Goal: Check status: Check status

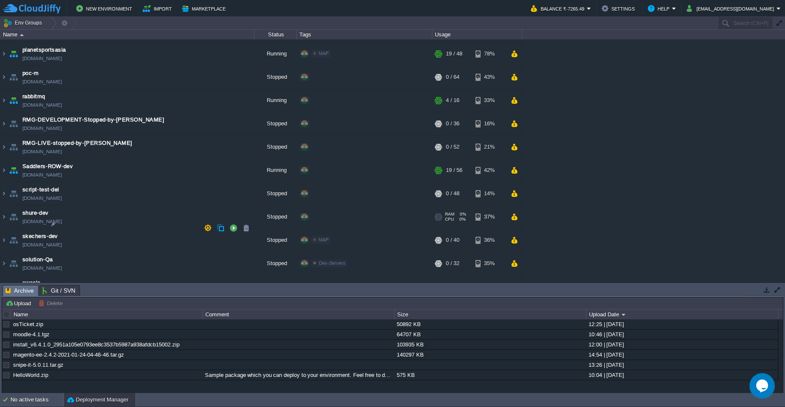
scroll to position [2195, 0]
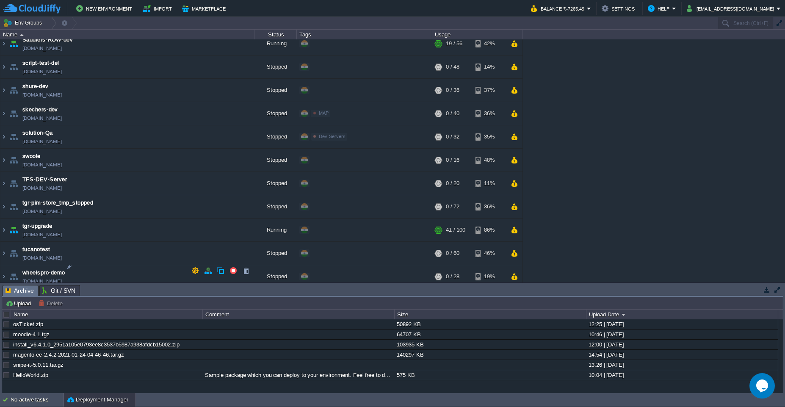
click at [518, 293] on td at bounding box center [514, 299] width 12 height 13
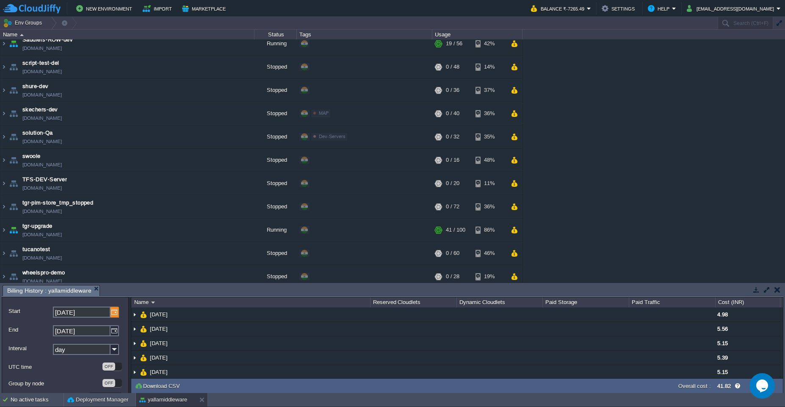
click at [113, 313] on img at bounding box center [114, 311] width 8 height 11
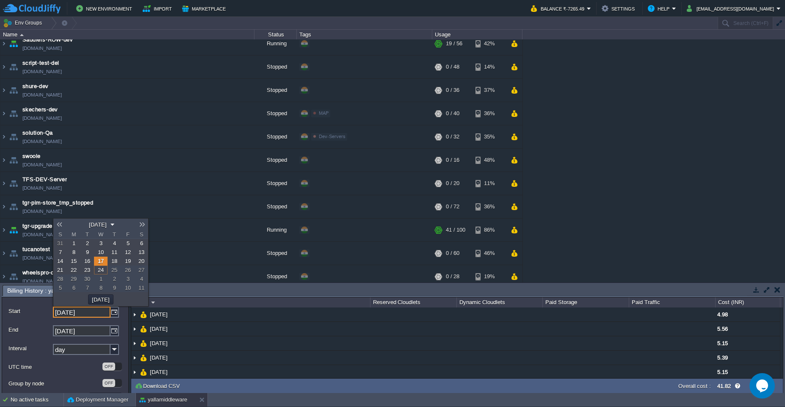
click at [59, 228] on td at bounding box center [59, 224] width 12 height 12
click at [60, 225] on link at bounding box center [59, 224] width 12 height 7
click at [126, 246] on link "1" at bounding box center [128, 243] width 14 height 9
type input "[DATE]"
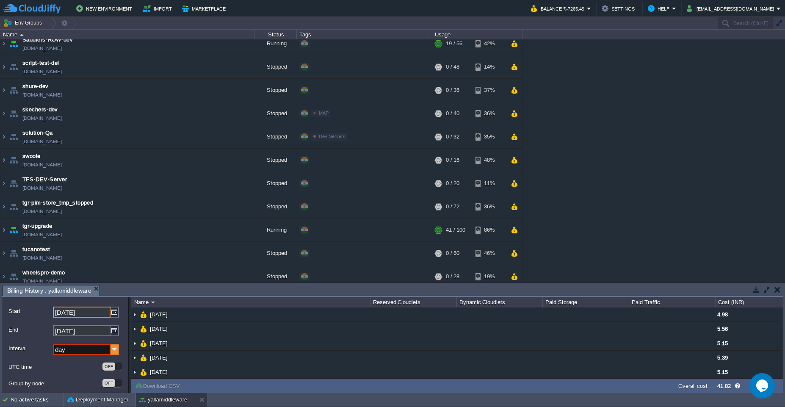
click at [116, 348] on img at bounding box center [114, 349] width 8 height 11
click at [67, 322] on div "month" at bounding box center [86, 325] width 64 height 11
type input "month"
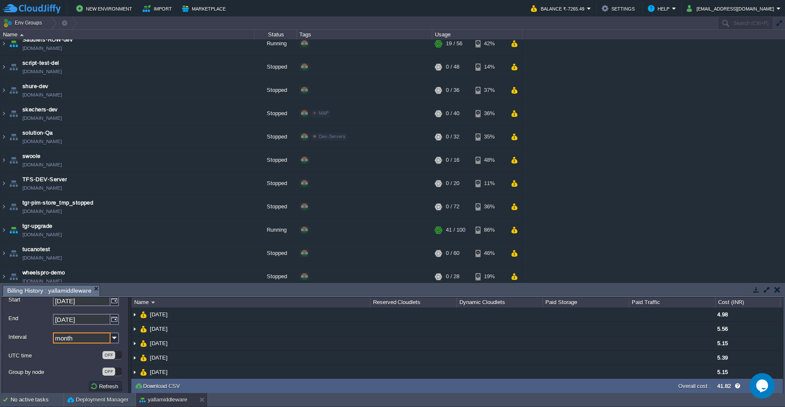
scroll to position [16, 0]
click at [104, 380] on button "Refresh" at bounding box center [105, 381] width 30 height 8
